Goal: Find specific page/section: Find specific page/section

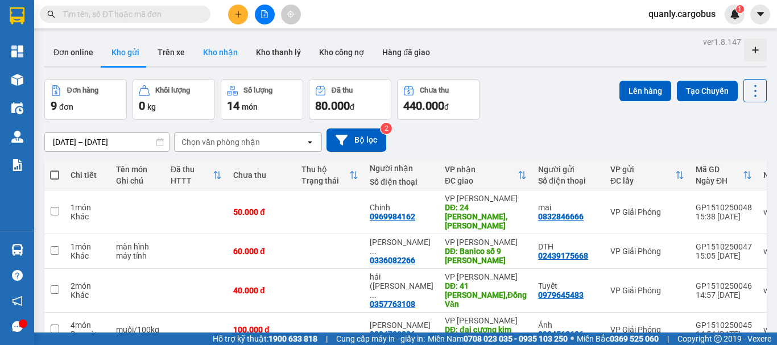
click at [217, 47] on button "Kho nhận" at bounding box center [220, 52] width 53 height 27
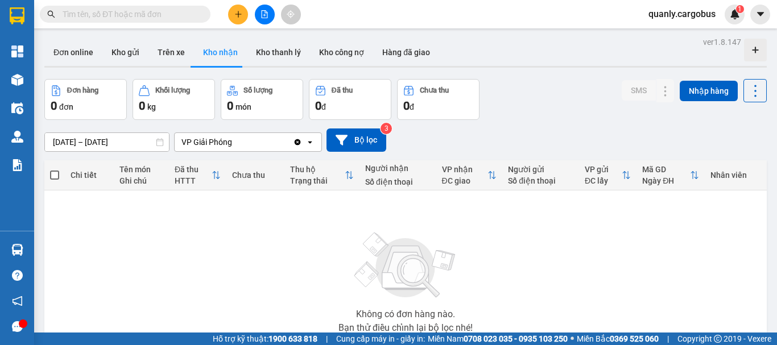
drag, startPoint x: 118, startPoint y: 53, endPoint x: 321, endPoint y: 90, distance: 206.3
click at [128, 57] on button "Kho gửi" at bounding box center [125, 52] width 46 height 27
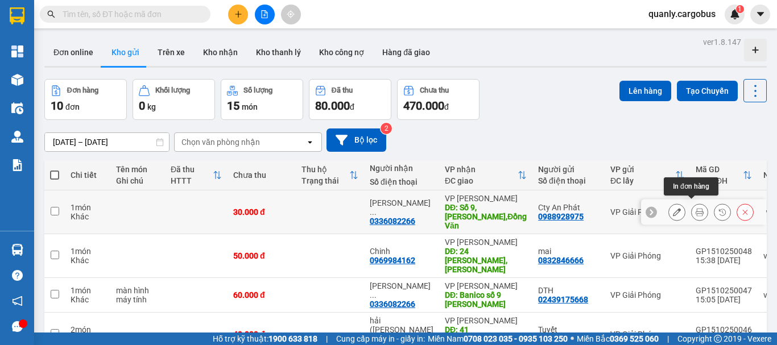
click at [695, 209] on icon at bounding box center [699, 212] width 8 height 8
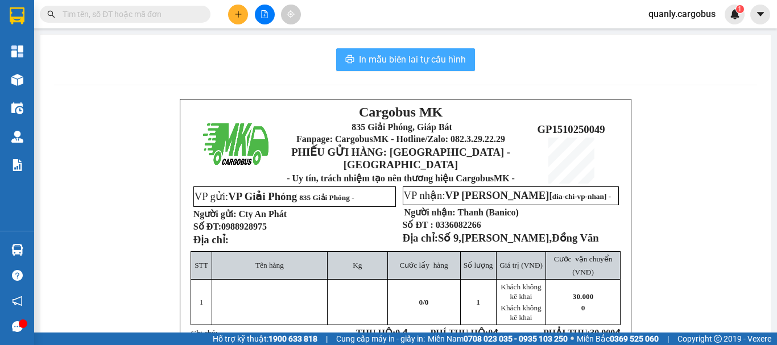
click at [418, 57] on span "In mẫu biên lai tự cấu hình" at bounding box center [412, 59] width 107 height 14
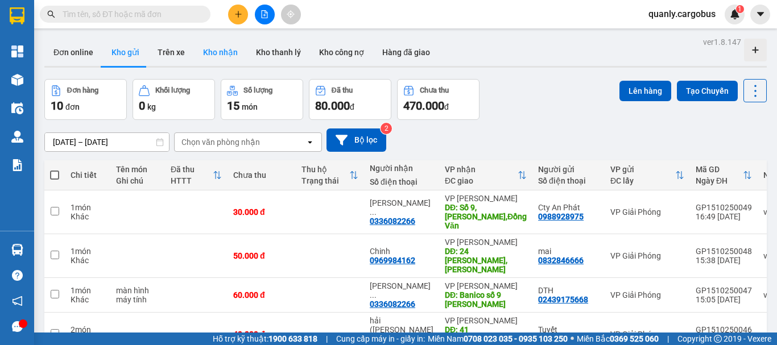
click at [221, 50] on button "Kho nhận" at bounding box center [220, 52] width 53 height 27
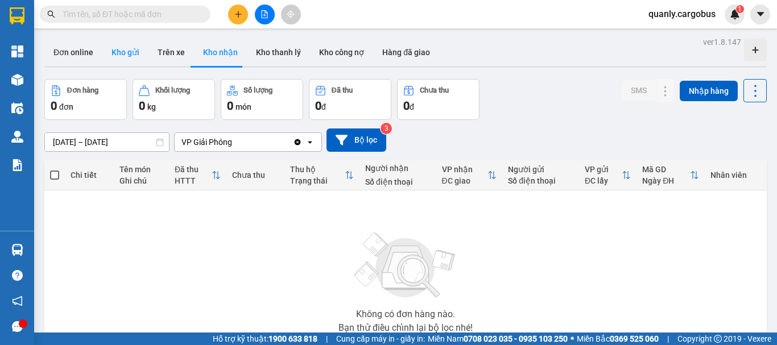
click at [121, 50] on button "Kho gửi" at bounding box center [125, 52] width 46 height 27
